Goal: Navigation & Orientation: Understand site structure

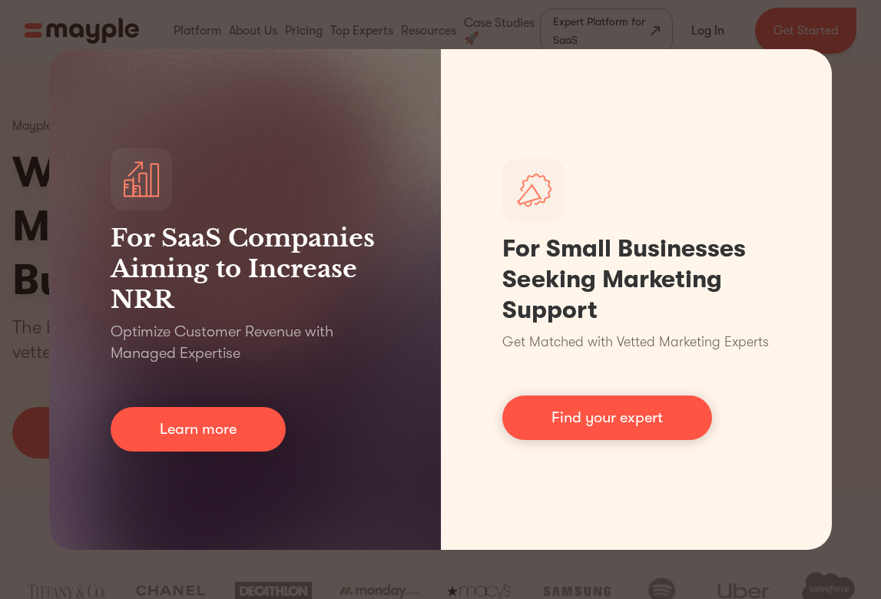
click at [611, 29] on div "For SaaS Companies Aiming to Increase NRR Optimize Customer Revenue with Manage…" at bounding box center [440, 299] width 881 height 599
click at [568, 7] on div "For SaaS Companies Aiming to Increase NRR Optimize Customer Revenue with Manage…" at bounding box center [440, 299] width 881 height 599
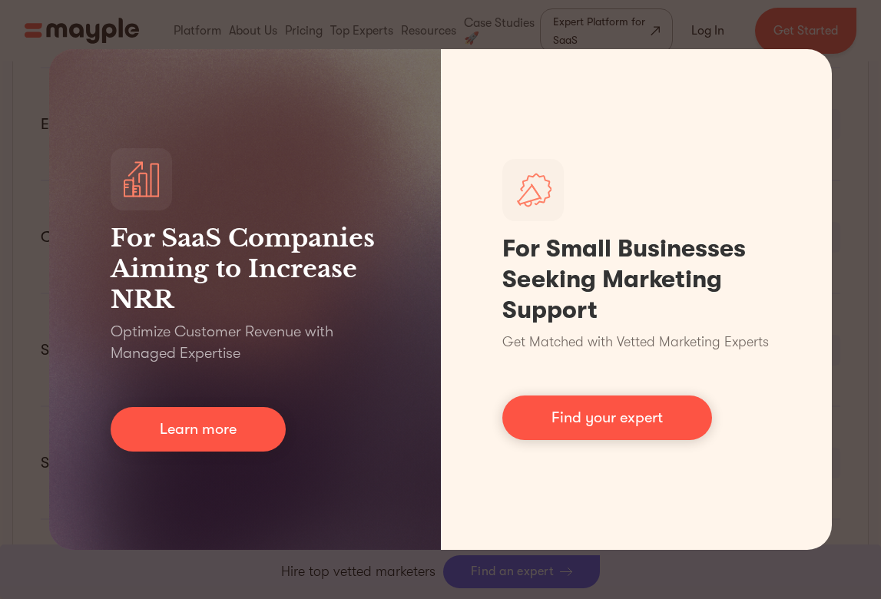
click at [829, 43] on div "For SaaS Companies Aiming to Increase NRR Optimize Customer Revenue with Manage…" at bounding box center [440, 299] width 881 height 599
click at [831, 41] on div "For SaaS Companies Aiming to Increase NRR Optimize Customer Revenue with Manage…" at bounding box center [440, 299] width 881 height 599
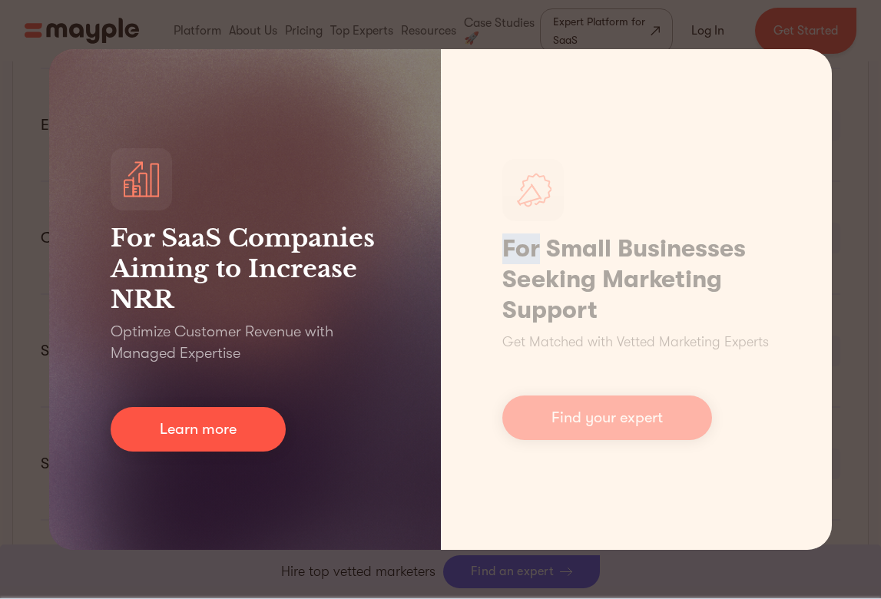
scroll to position [980, 0]
click at [164, 259] on h3 "For SaaS Companies Aiming to Increase NRR" at bounding box center [245, 269] width 269 height 92
click at [587, 273] on h1 "For Small Businesses Seeking Marketing Support" at bounding box center [636, 280] width 269 height 92
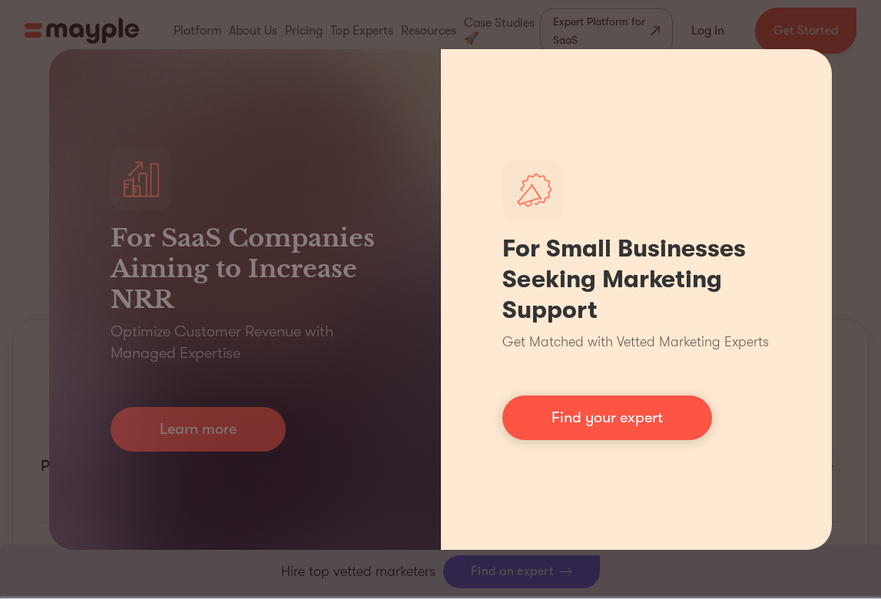
click at [658, 127] on div "For Small Businesses Seeking Marketing Support Get Matched with Vetted Marketin…" at bounding box center [637, 299] width 392 height 501
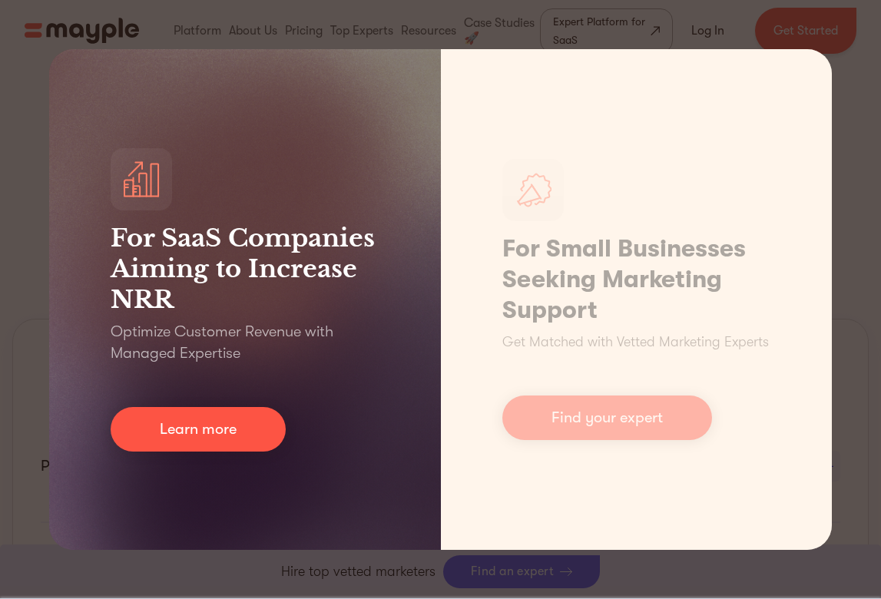
click at [361, 134] on div "For SaaS Companies Aiming to Increase NRR Optimize Customer Revenue with Manage…" at bounding box center [245, 299] width 392 height 501
drag, startPoint x: 106, startPoint y: 87, endPoint x: 85, endPoint y: 65, distance: 29.9
click at [102, 84] on div "For SaaS Companies Aiming to Increase NRR Optimize Customer Revenue with Manage…" at bounding box center [245, 299] width 392 height 501
drag, startPoint x: 83, startPoint y: 63, endPoint x: 58, endPoint y: 58, distance: 25.8
click at [77, 66] on div "For SaaS Companies Aiming to Increase NRR Optimize Customer Revenue with Manage…" at bounding box center [245, 299] width 392 height 501
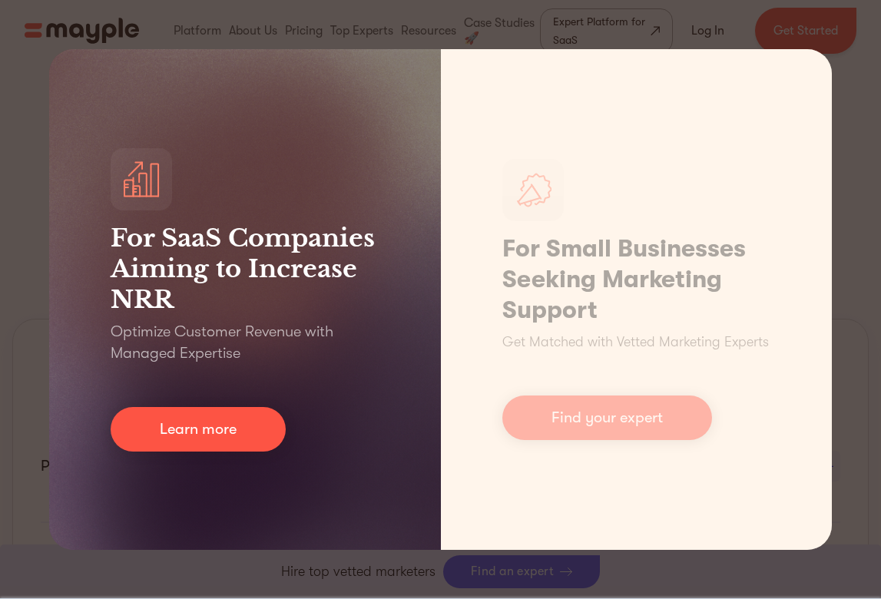
click at [51, 56] on div "For SaaS Companies Aiming to Increase NRR Optimize Customer Revenue with Manage…" at bounding box center [245, 299] width 392 height 501
click at [101, 58] on div "For SaaS Companies Aiming to Increase NRR Optimize Customer Revenue with Manage…" at bounding box center [245, 299] width 392 height 501
